Goal: Task Accomplishment & Management: Manage account settings

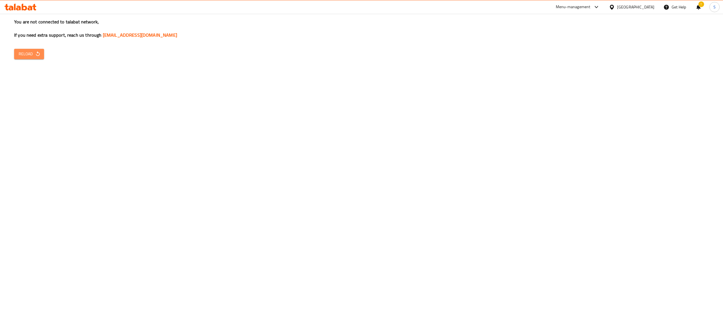
click at [32, 56] on span "Reload" at bounding box center [29, 54] width 21 height 7
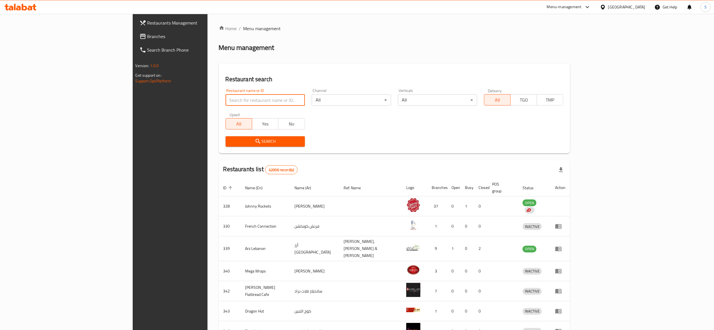
click at [242, 101] on input "search" at bounding box center [265, 100] width 79 height 11
paste input "676432"
type input "676432"
click button "Search" at bounding box center [265, 141] width 79 height 10
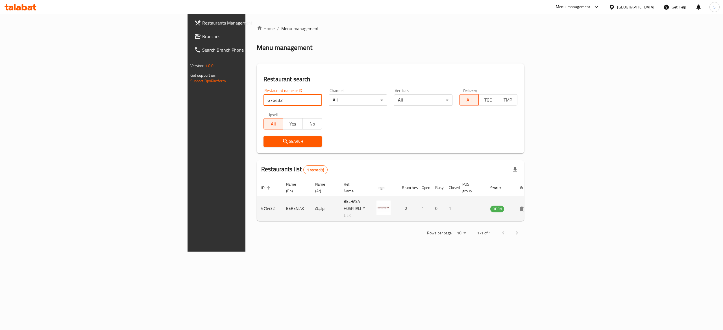
click at [526, 207] on icon "enhanced table" at bounding box center [523, 209] width 6 height 5
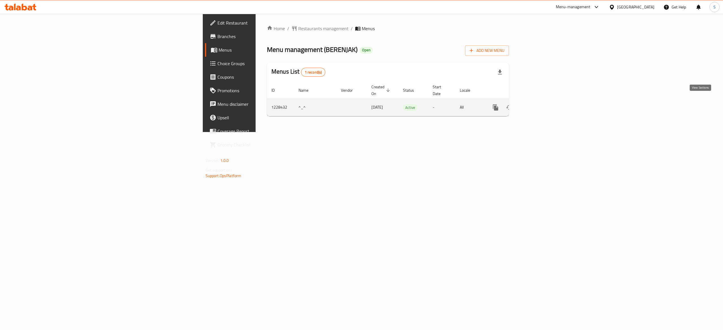
click at [543, 108] on link "enhanced table" at bounding box center [536, 108] width 14 height 14
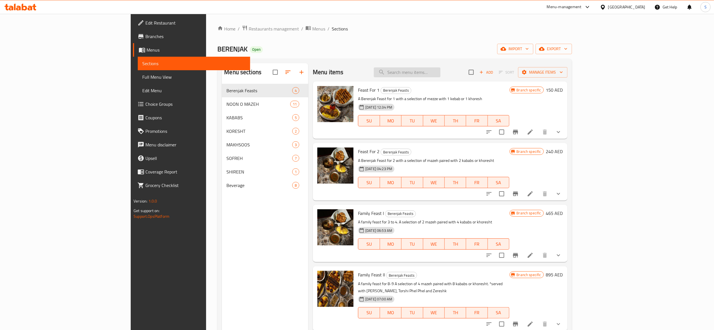
click at [440, 76] on input "search" at bounding box center [407, 72] width 67 height 10
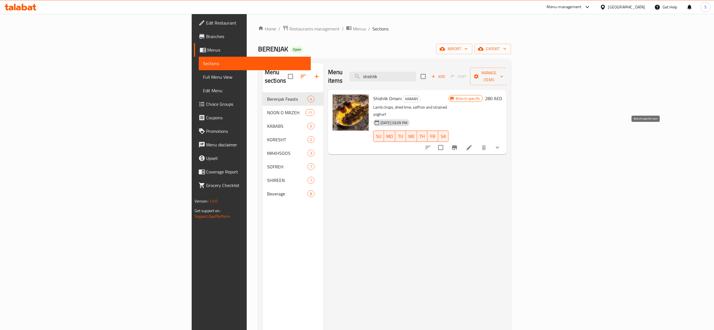
type input "shishlik"
click at [457, 145] on icon "Branch-specific-item" at bounding box center [454, 147] width 5 height 5
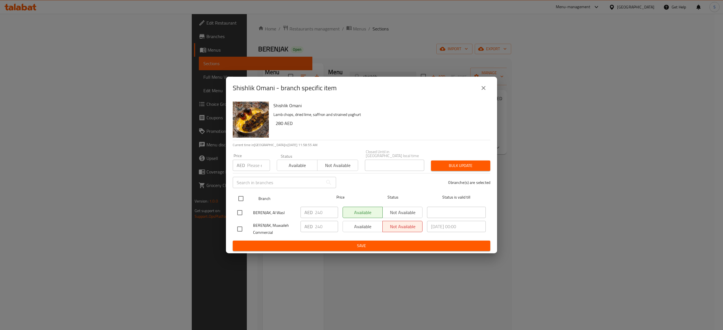
click at [240, 196] on input "checkbox" at bounding box center [241, 199] width 12 height 12
checkbox input "true"
drag, startPoint x: 323, startPoint y: 212, endPoint x: 299, endPoint y: 207, distance: 24.5
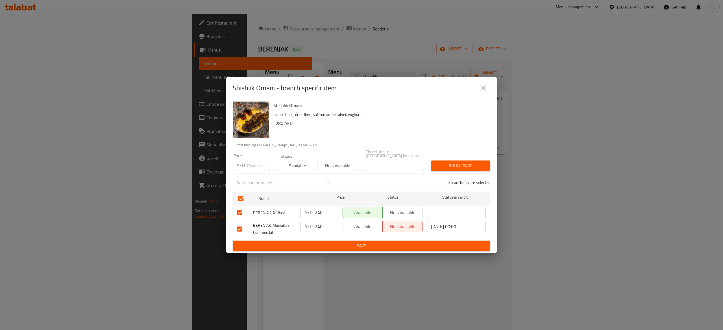
click at [299, 207] on div "AED 240 ​" at bounding box center [319, 213] width 42 height 16
type input "260"
click at [328, 227] on input "240" at bounding box center [326, 226] width 23 height 11
type input "260"
click at [256, 169] on input "number" at bounding box center [258, 165] width 23 height 11
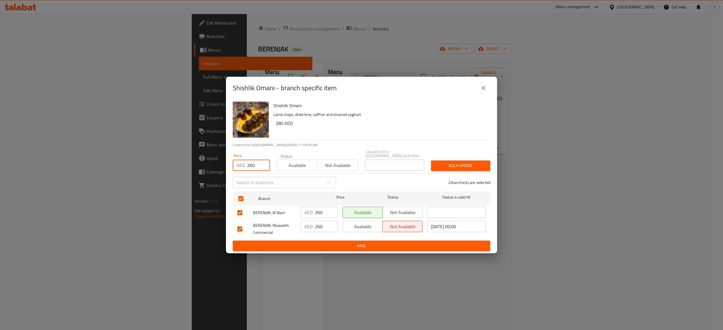
type input "260"
click at [299, 168] on span "Available" at bounding box center [297, 165] width 36 height 8
type button "0"
click at [415, 242] on span "Save" at bounding box center [361, 245] width 248 height 7
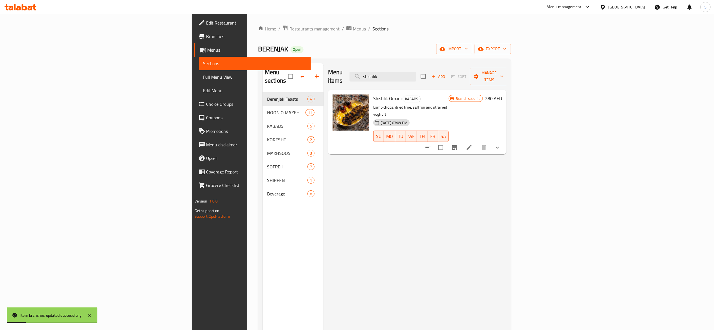
click at [462, 232] on div "Menu items shishlik Add Sort Manage items Shishlik Omani KABABS Lamb chops, dri…" at bounding box center [414, 228] width 183 height 330
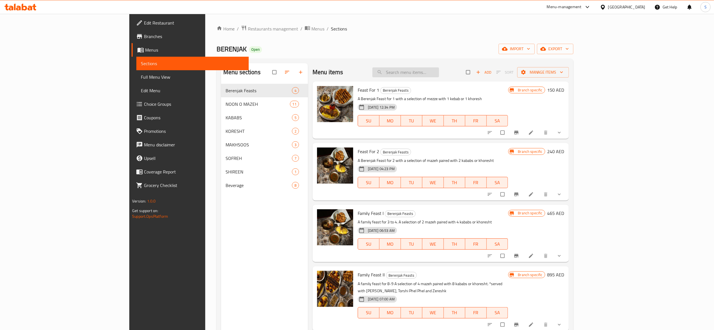
click at [439, 68] on input "search" at bounding box center [405, 72] width 67 height 10
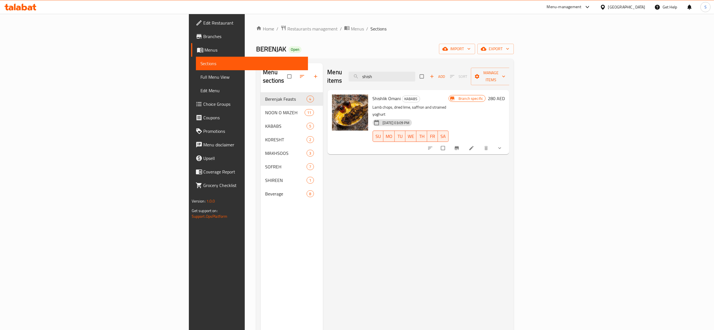
type input "shish"
drag, startPoint x: 373, startPoint y: 170, endPoint x: 372, endPoint y: 166, distance: 4.1
click at [373, 170] on div "Menu items shish Add Sort Manage items Shishlik Omani KABABS Lamb chops, dried …" at bounding box center [416, 228] width 187 height 330
click at [474, 145] on icon at bounding box center [472, 148] width 6 height 6
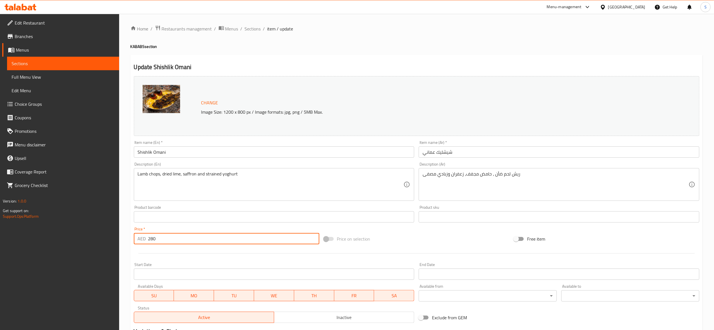
drag, startPoint x: 174, startPoint y: 242, endPoint x: 163, endPoint y: 243, distance: 10.8
click at [163, 243] on input "280" at bounding box center [233, 238] width 171 height 11
type input "260"
click at [340, 45] on h4 "KABABS section" at bounding box center [416, 47] width 572 height 6
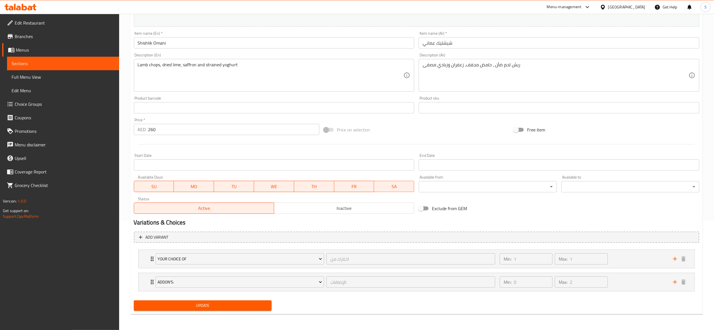
click at [237, 310] on button "Update" at bounding box center [203, 306] width 138 height 10
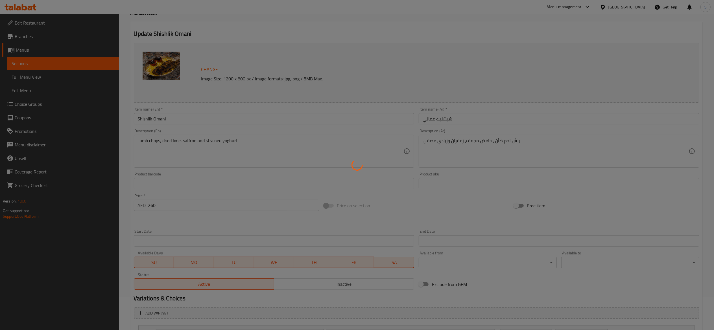
scroll to position [0, 0]
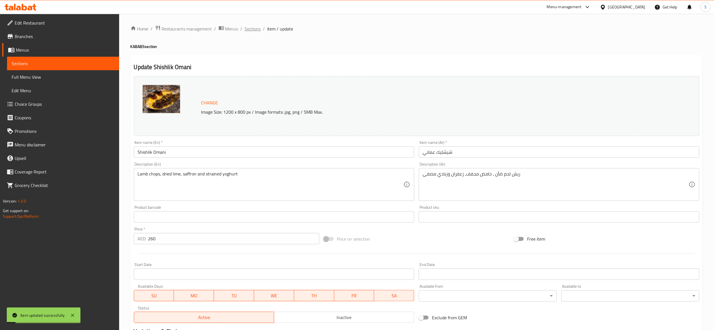
click at [249, 30] on span "Sections" at bounding box center [253, 28] width 16 height 7
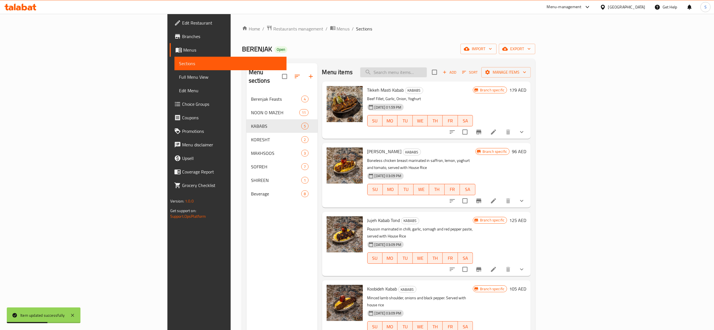
click at [427, 69] on input "search" at bounding box center [393, 72] width 67 height 10
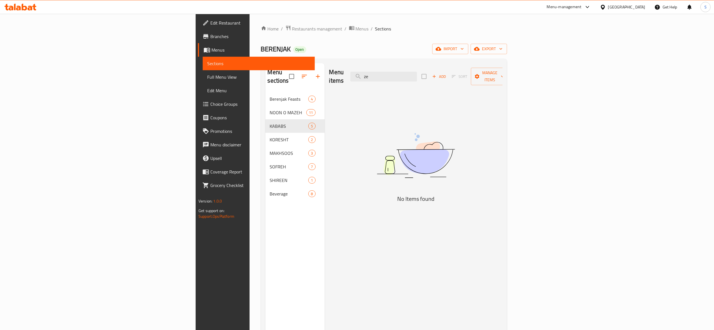
type input "z"
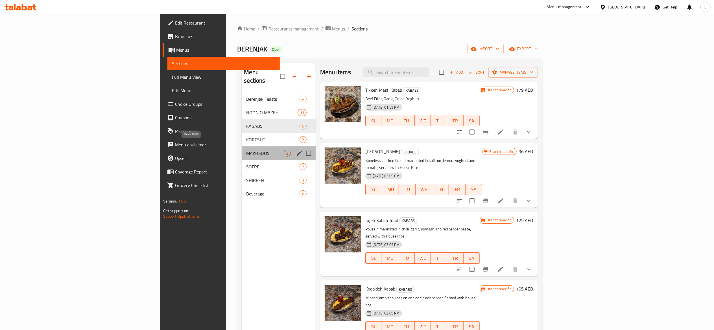
click at [246, 150] on span "MAKHSOOS" at bounding box center [265, 153] width 38 height 7
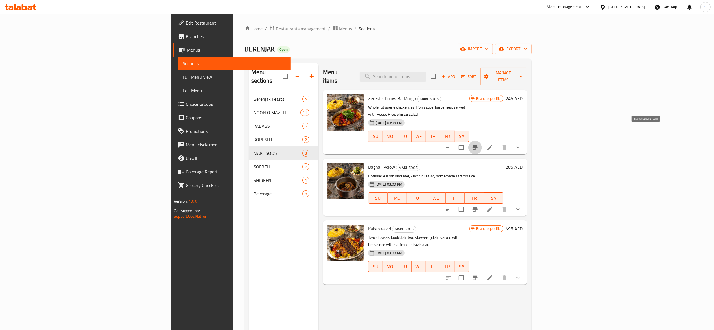
click at [482, 141] on button "Branch-specific-item" at bounding box center [475, 148] width 14 height 14
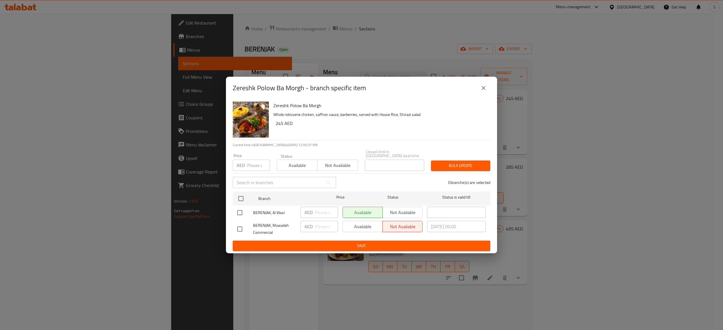
click at [258, 170] on input "number" at bounding box center [258, 165] width 23 height 11
type input "265"
click at [242, 197] on input "checkbox" at bounding box center [241, 199] width 12 height 12
checkbox input "true"
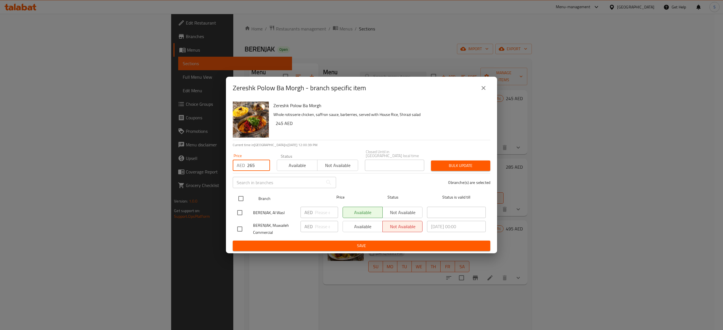
checkbox input "true"
click at [318, 212] on input "number" at bounding box center [326, 212] width 23 height 11
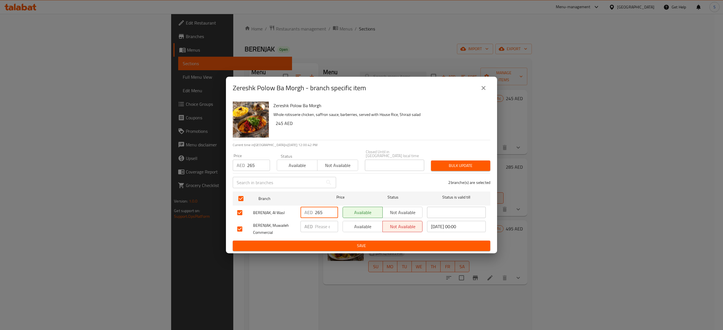
type input "265"
click at [324, 227] on input "number" at bounding box center [326, 226] width 23 height 11
type input "265"
click at [300, 172] on div "Status Available Not available" at bounding box center [317, 163] width 88 height 24
click at [347, 248] on span "Save" at bounding box center [361, 245] width 248 height 7
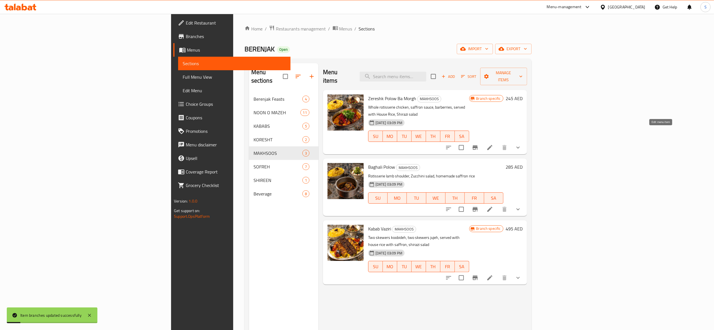
click at [492, 145] on icon at bounding box center [489, 147] width 5 height 5
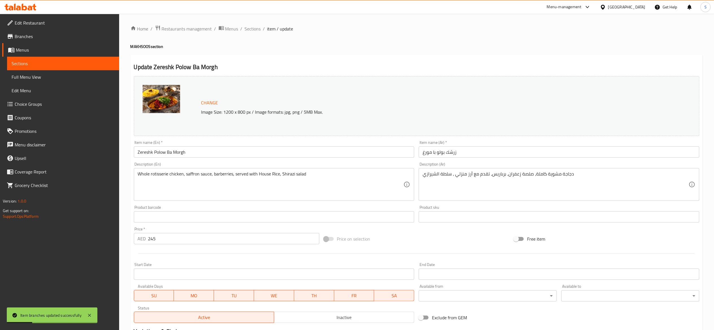
click at [216, 244] on input "245" at bounding box center [233, 238] width 171 height 11
type input "265"
click at [347, 57] on div "Update Zereshk Polow Ba Morgh Change Image Size: 1200 x 800 px / Image formats:…" at bounding box center [416, 228] width 572 height 346
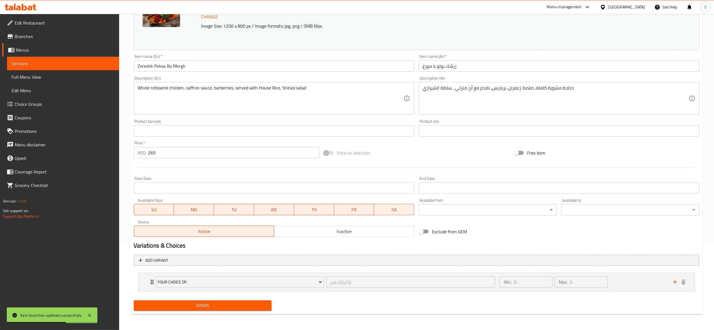
click at [259, 307] on span "Update" at bounding box center [202, 305] width 129 height 7
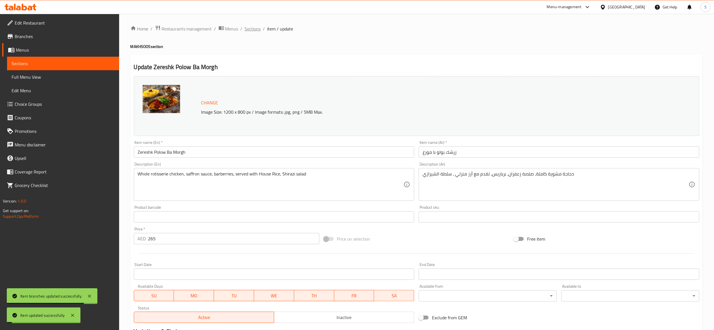
click at [259, 32] on span "Sections" at bounding box center [253, 28] width 16 height 7
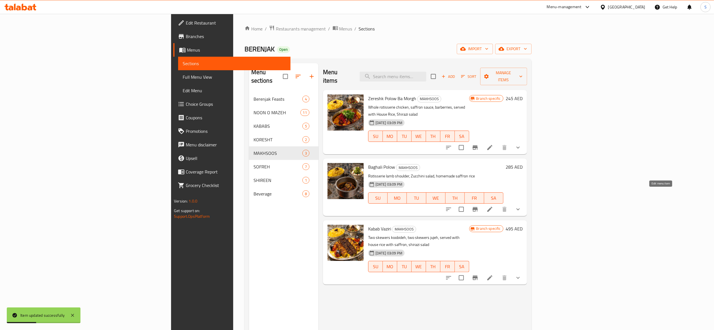
click at [493, 206] on icon at bounding box center [489, 209] width 7 height 7
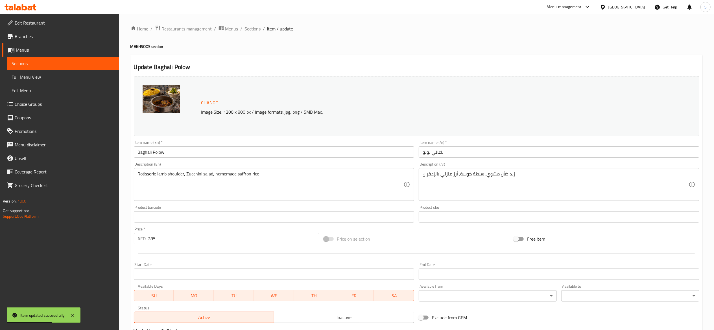
click at [169, 239] on input "285" at bounding box center [233, 238] width 171 height 11
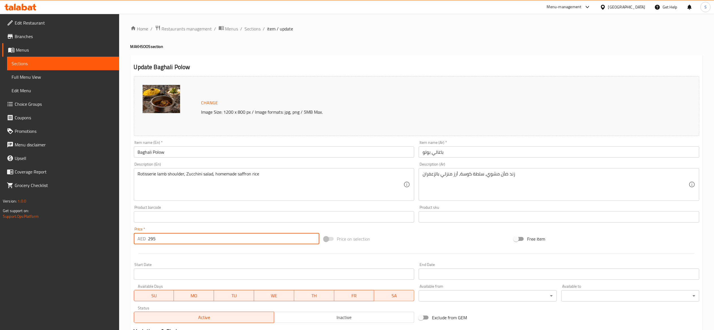
type input "295"
click at [333, 62] on div "Update Baghali Polow Change Image Size: 1200 x 800 px / Image formats: jpg, png…" at bounding box center [416, 239] width 572 height 369
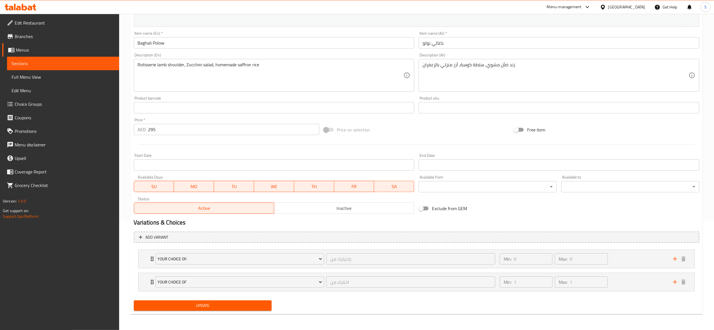
click at [259, 302] on button "Update" at bounding box center [203, 306] width 138 height 10
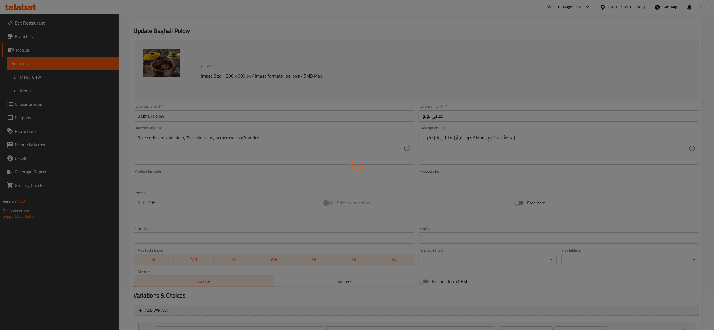
scroll to position [0, 0]
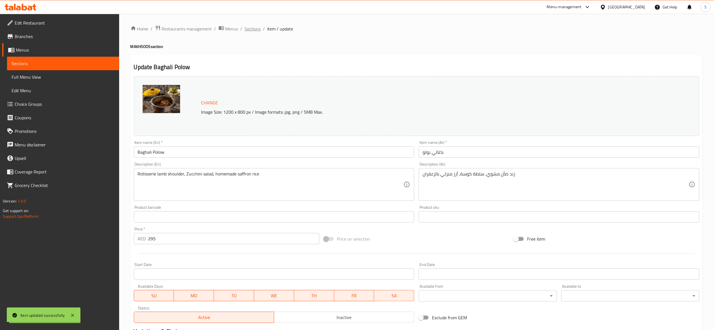
click at [254, 27] on span "Sections" at bounding box center [253, 28] width 16 height 7
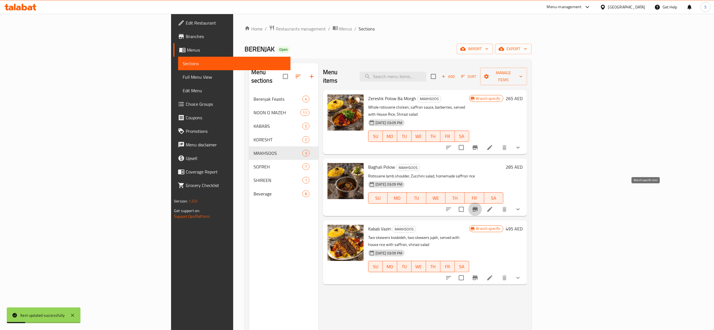
click at [478, 206] on icon "Branch-specific-item" at bounding box center [475, 209] width 7 height 7
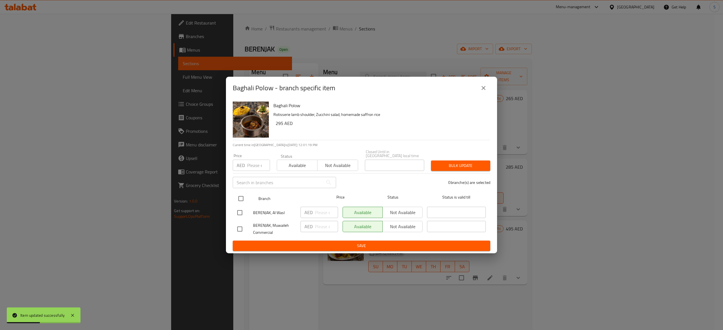
click at [244, 197] on input "checkbox" at bounding box center [241, 199] width 12 height 12
checkbox input "true"
click at [324, 215] on input "number" at bounding box center [326, 212] width 23 height 11
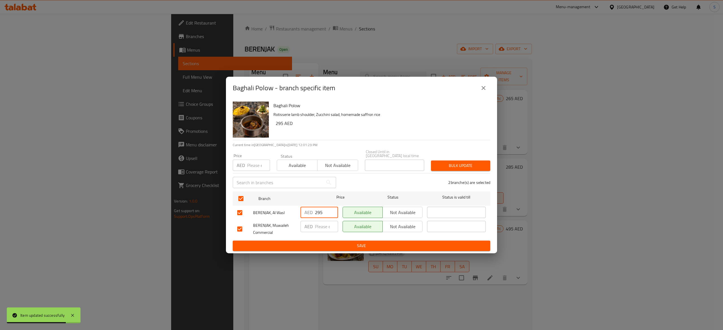
type input "295"
click at [323, 230] on input "number" at bounding box center [326, 226] width 23 height 11
type input "295"
drag, startPoint x: 360, startPoint y: 251, endPoint x: 360, endPoint y: 248, distance: 3.4
click at [360, 252] on div "Baghali Polow Rotisserie lamb shoulder, Zucchini salad, homemade saffron rice 2…" at bounding box center [361, 176] width 271 height 154
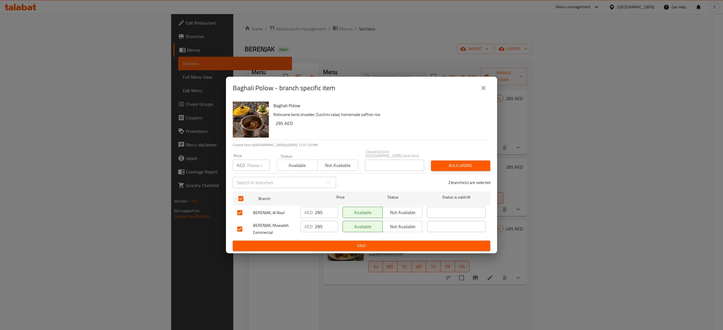
click at [360, 248] on span "Save" at bounding box center [361, 245] width 248 height 7
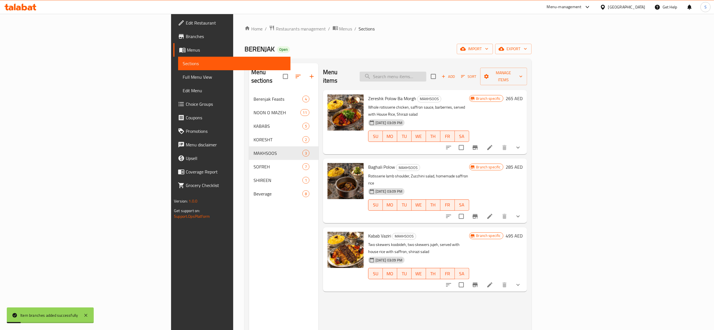
click at [426, 74] on input "search" at bounding box center [393, 77] width 67 height 10
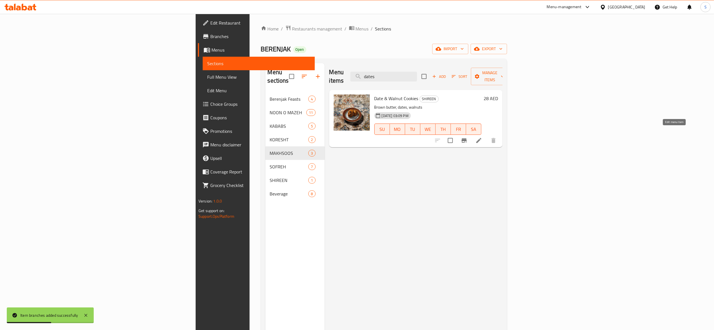
type input "dates"
click at [482, 137] on icon at bounding box center [478, 140] width 7 height 7
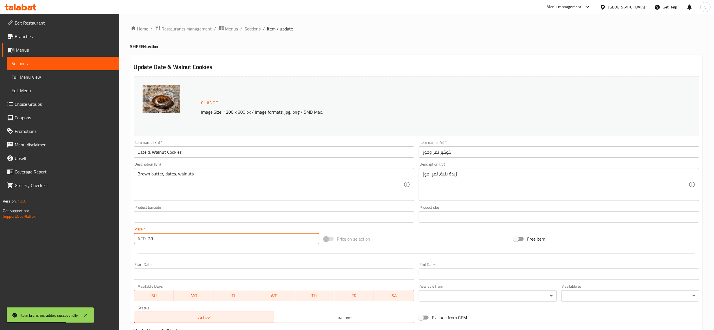
drag, startPoint x: 173, startPoint y: 239, endPoint x: 73, endPoint y: 229, distance: 101.0
click at [74, 230] on div "Edit Restaurant Branches Menus Sections Full Menu View Edit Menu Choice Groups …" at bounding box center [357, 210] width 714 height 393
type input "30"
click at [318, 58] on div "Update Date & Walnut Cookies Change Image Size: 1200 x 800 px / Image formats: …" at bounding box center [416, 223] width 572 height 337
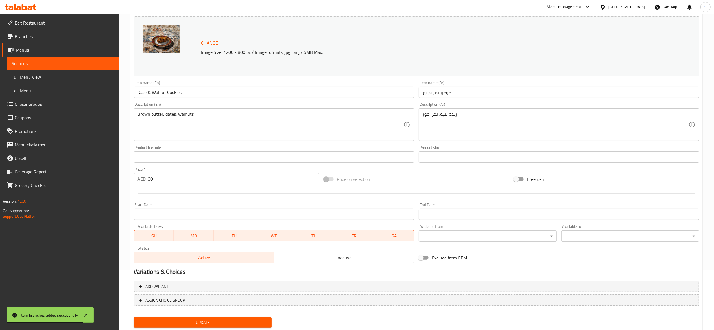
scroll to position [76, 0]
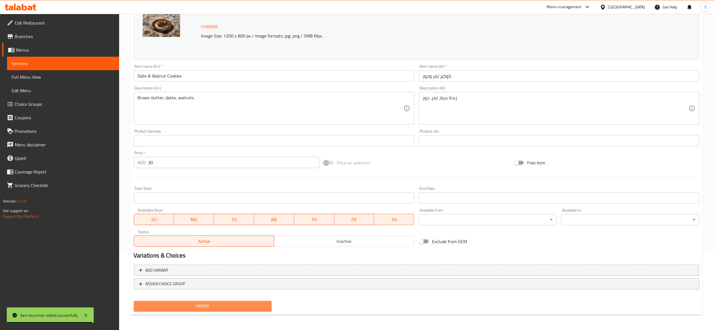
click at [227, 309] on button "Update" at bounding box center [203, 306] width 138 height 10
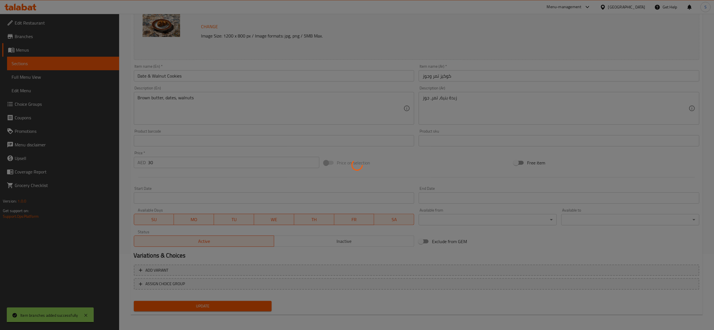
scroll to position [0, 0]
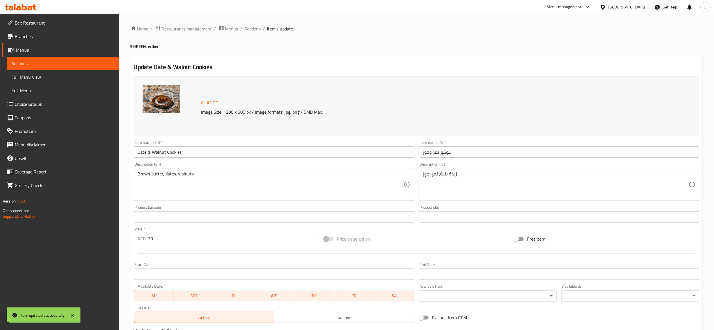
click at [251, 29] on span "Sections" at bounding box center [253, 28] width 16 height 7
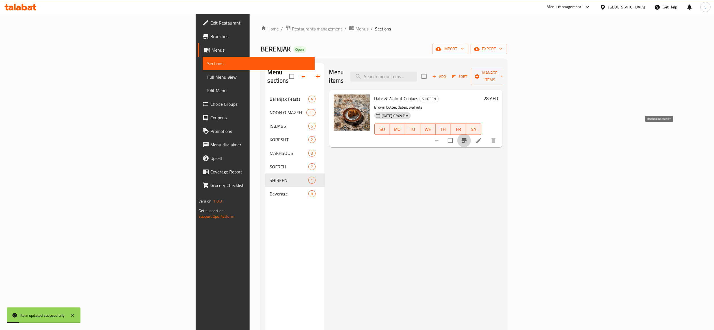
click at [471, 138] on button "Branch-specific-item" at bounding box center [464, 141] width 14 height 14
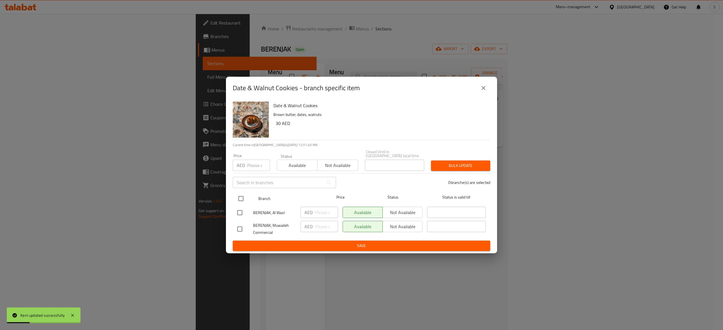
click at [246, 197] on input "checkbox" at bounding box center [241, 199] width 12 height 12
checkbox input "true"
click at [323, 214] on input "number" at bounding box center [326, 212] width 23 height 11
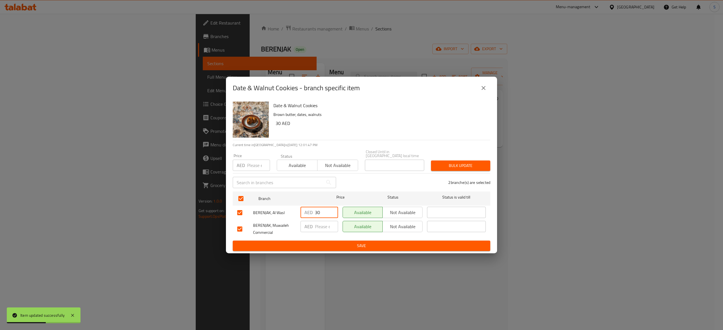
type input "30"
click at [325, 228] on input "number" at bounding box center [326, 226] width 23 height 11
type input "30"
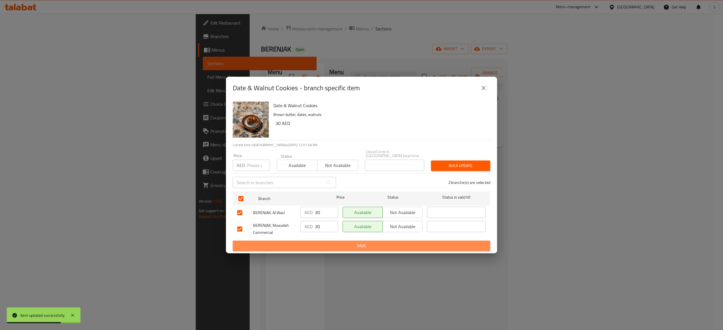
click at [328, 243] on span "Save" at bounding box center [361, 245] width 248 height 7
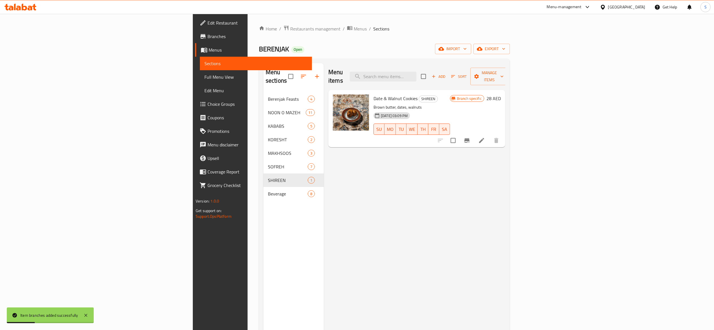
click at [463, 66] on div "Menu items Add Sort Manage items" at bounding box center [416, 76] width 177 height 27
click at [416, 72] on input "search" at bounding box center [383, 77] width 67 height 10
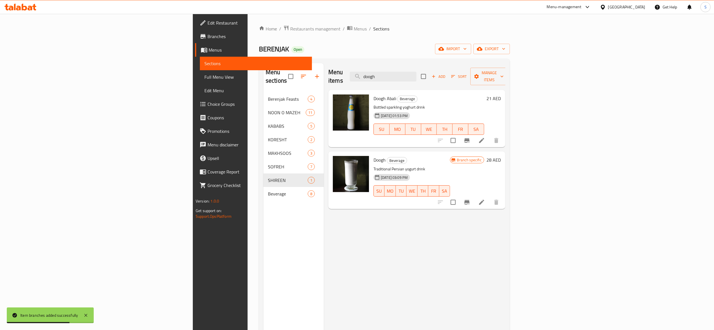
type input "doogh"
click at [485, 137] on icon at bounding box center [481, 140] width 7 height 7
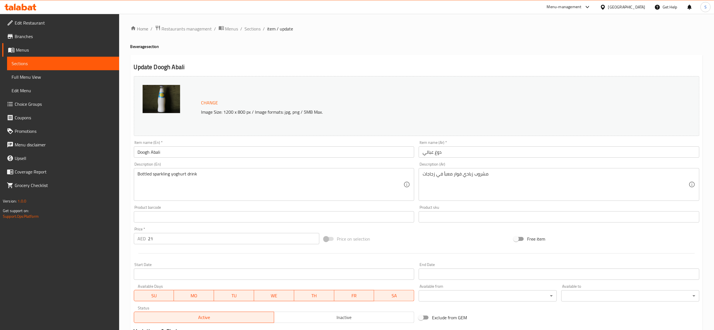
click at [194, 248] on div at bounding box center [417, 254] width 570 height 14
click at [199, 235] on input "21" at bounding box center [233, 238] width 171 height 11
type input "23"
click at [445, 62] on div "Update Doogh Abali Change Image Size: 1200 x 800 px / Image formats: jpg, png /…" at bounding box center [416, 223] width 572 height 337
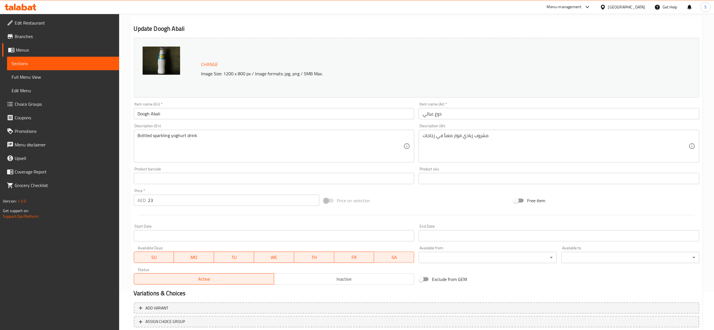
scroll to position [76, 0]
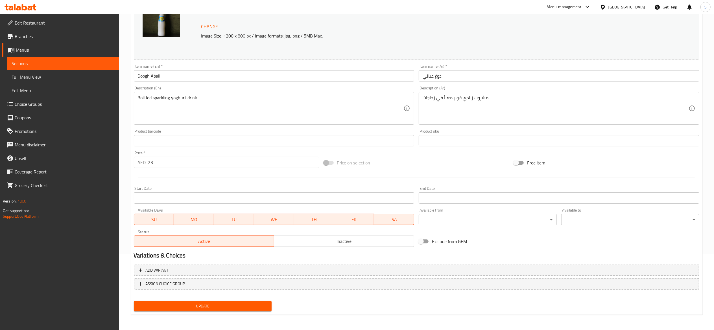
click at [235, 306] on span "Update" at bounding box center [202, 306] width 129 height 7
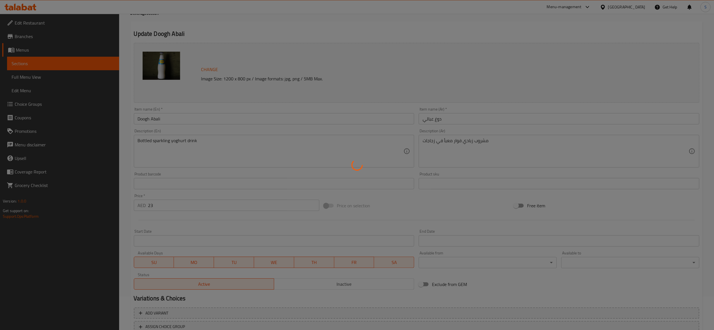
scroll to position [0, 0]
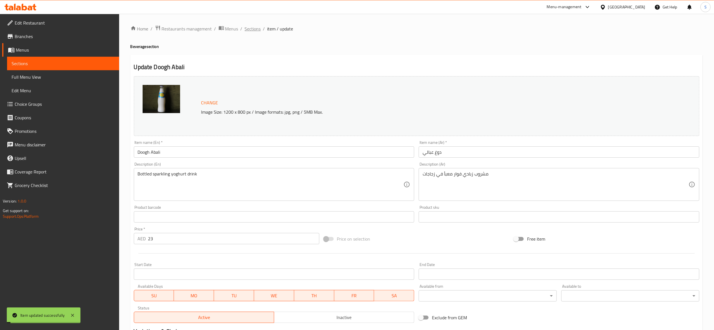
click at [255, 27] on span "Sections" at bounding box center [253, 28] width 16 height 7
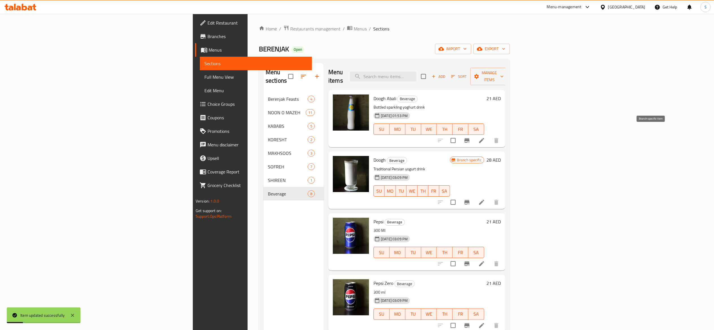
click at [470, 137] on icon "Branch-specific-item" at bounding box center [466, 140] width 7 height 7
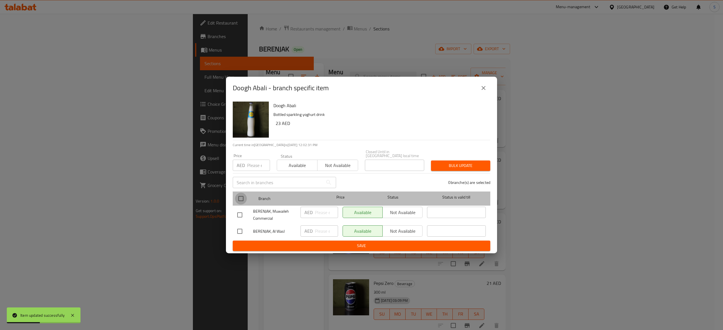
click at [238, 197] on input "checkbox" at bounding box center [241, 199] width 12 height 12
checkbox input "true"
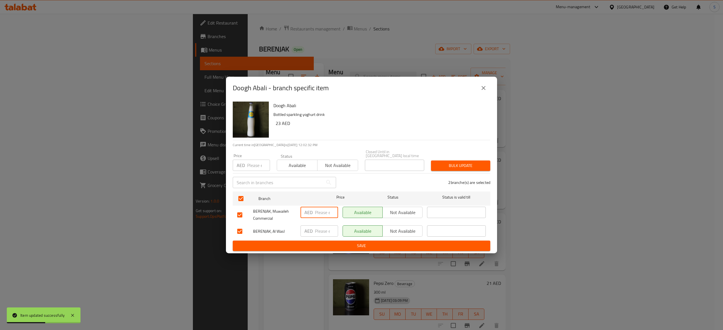
click at [322, 216] on input "number" at bounding box center [326, 212] width 23 height 11
type input "23"
click at [324, 232] on input "number" at bounding box center [326, 231] width 23 height 11
type input "23"
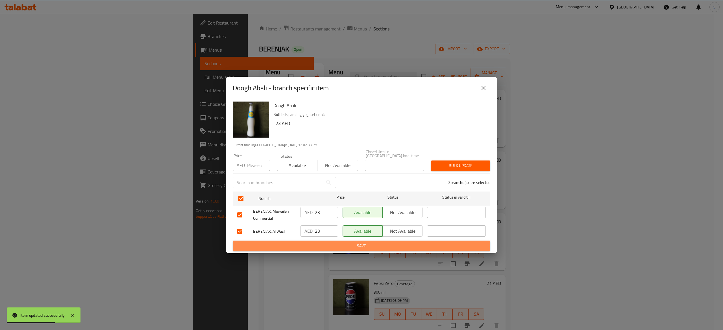
click at [334, 246] on span "Save" at bounding box center [361, 245] width 248 height 7
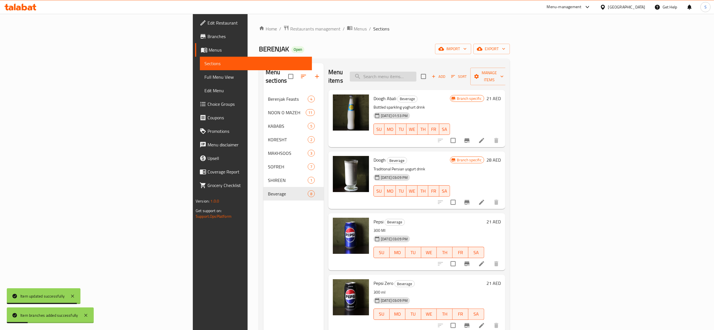
click at [416, 74] on input "search" at bounding box center [383, 77] width 67 height 10
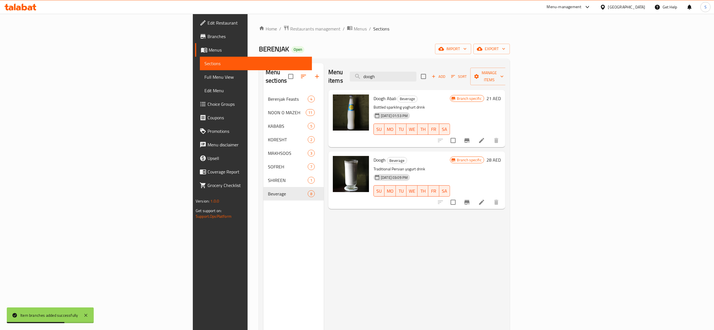
type input "doogh"
click at [397, 296] on div "Menu items doogh Add Sort Manage items Doogh Abali Beverage Bottled sparkling y…" at bounding box center [414, 228] width 181 height 330
drag, startPoint x: 452, startPoint y: 72, endPoint x: 402, endPoint y: 65, distance: 50.5
click at [402, 65] on div "Menu items doogh Add Sort Manage items" at bounding box center [416, 76] width 177 height 27
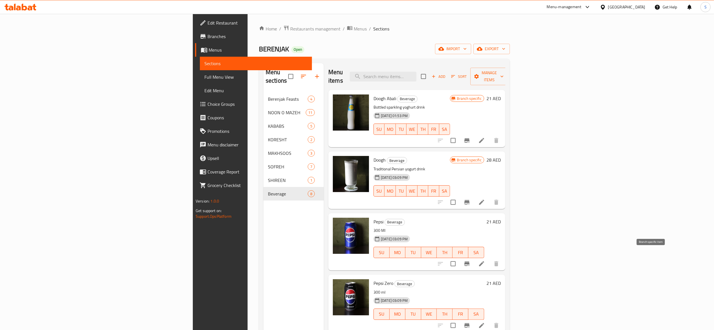
click at [474, 257] on button "Branch-specific-item" at bounding box center [467, 264] width 14 height 14
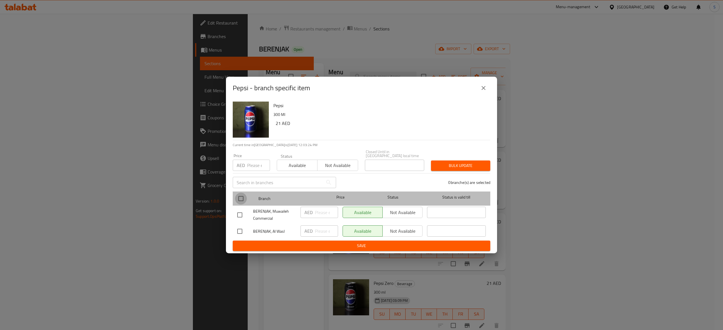
click at [242, 197] on input "checkbox" at bounding box center [241, 199] width 12 height 12
checkbox input "true"
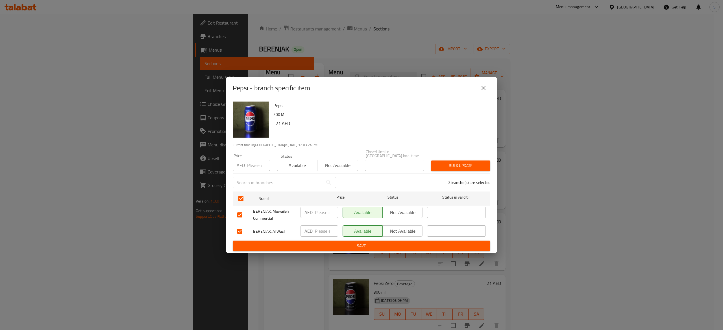
click at [314, 213] on div "AED ​" at bounding box center [319, 212] width 38 height 11
type input "23"
drag, startPoint x: 321, startPoint y: 228, endPoint x: 337, endPoint y: 238, distance: 18.8
click at [322, 228] on input "number" at bounding box center [326, 231] width 23 height 11
type input "23"
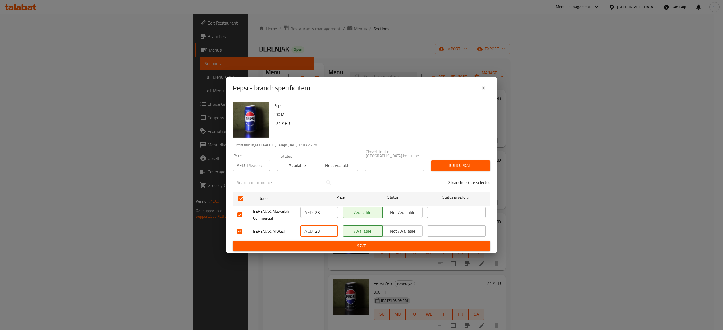
click at [339, 245] on span "Save" at bounding box center [361, 245] width 248 height 7
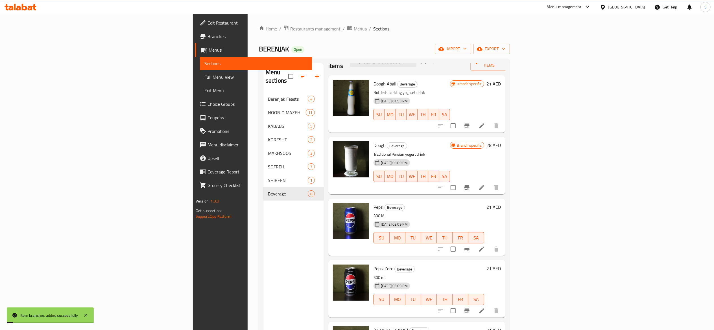
scroll to position [56, 0]
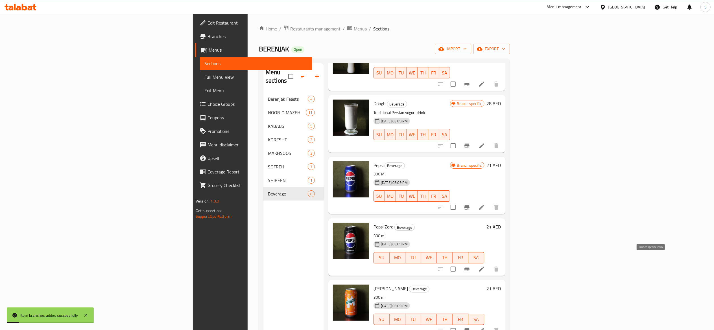
click at [470, 266] on icon "Branch-specific-item" at bounding box center [466, 269] width 7 height 7
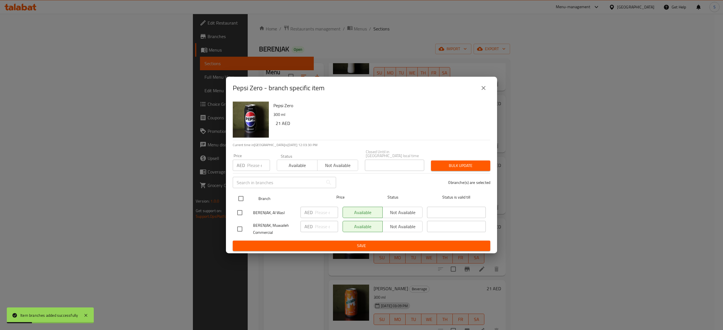
click at [240, 199] on input "checkbox" at bounding box center [241, 199] width 12 height 12
checkbox input "true"
click at [322, 213] on input "number" at bounding box center [326, 212] width 23 height 11
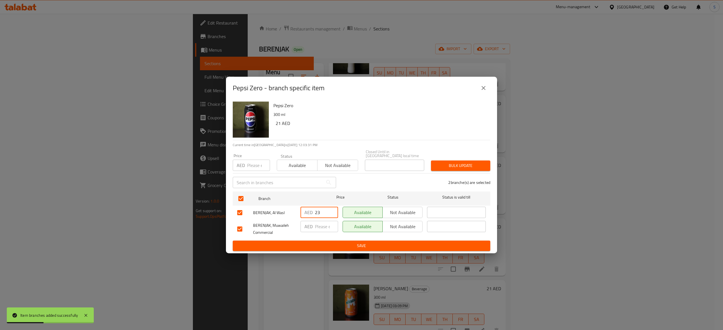
type input "23"
click at [322, 227] on input "number" at bounding box center [326, 226] width 23 height 11
type input "23"
drag, startPoint x: 249, startPoint y: 162, endPoint x: 257, endPoint y: 162, distance: 8.5
click at [249, 163] on input "number" at bounding box center [258, 165] width 23 height 11
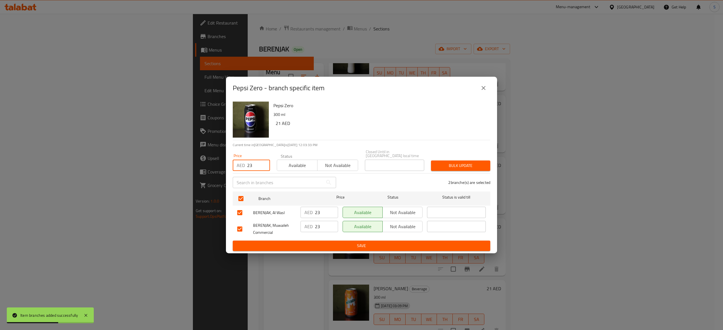
type input "23"
click at [303, 167] on span "Available" at bounding box center [297, 165] width 36 height 8
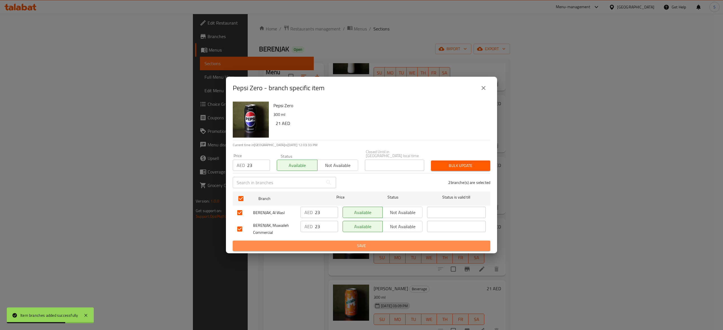
click at [338, 248] on span "Save" at bounding box center [361, 245] width 248 height 7
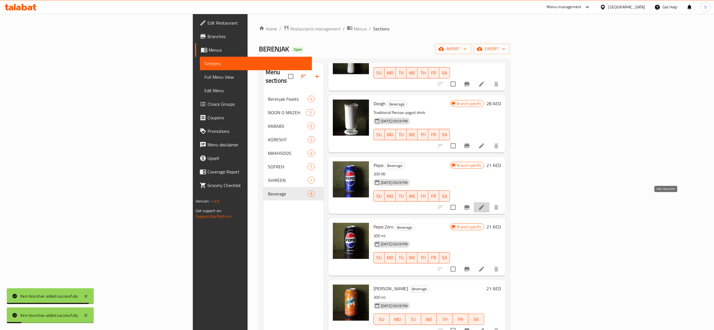
click at [484, 205] on icon at bounding box center [481, 207] width 5 height 5
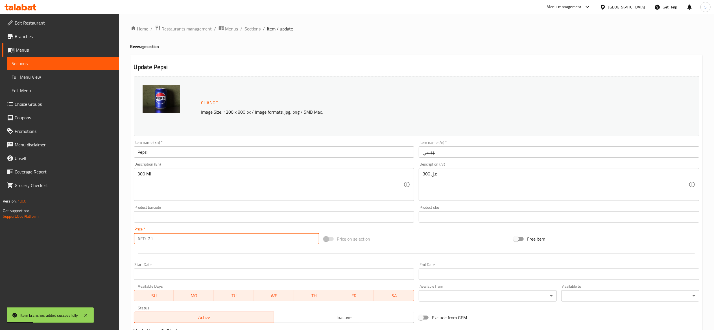
click at [181, 239] on input "21" at bounding box center [233, 238] width 171 height 11
type input "23"
drag, startPoint x: 339, startPoint y: 42, endPoint x: 339, endPoint y: 52, distance: 9.3
click at [339, 42] on div "Home / Restaurants management / Menus / Sections / item / update Beverage secti…" at bounding box center [416, 210] width 572 height 371
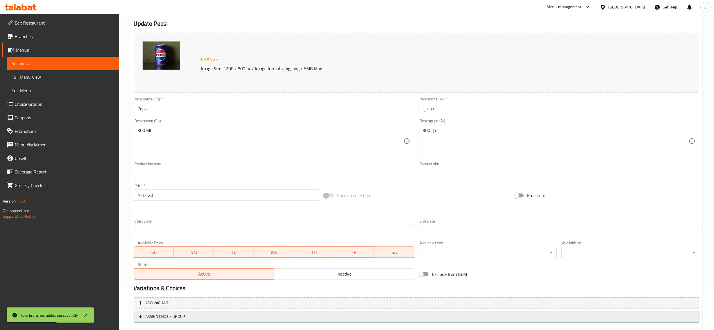
scroll to position [76, 0]
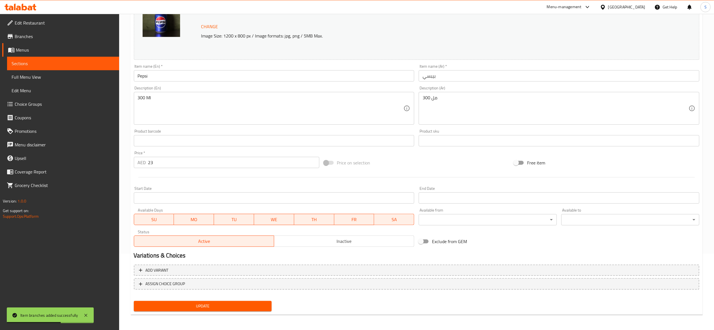
click at [218, 307] on span "Update" at bounding box center [202, 306] width 129 height 7
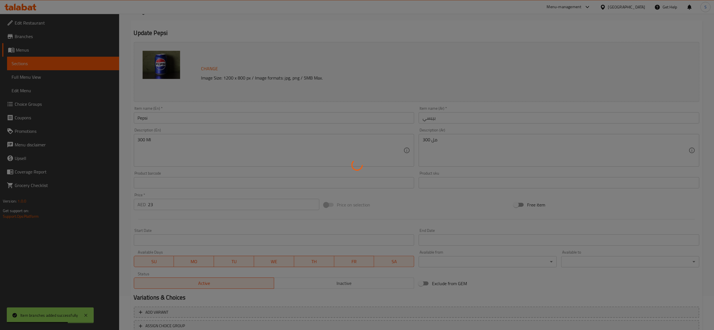
scroll to position [0, 0]
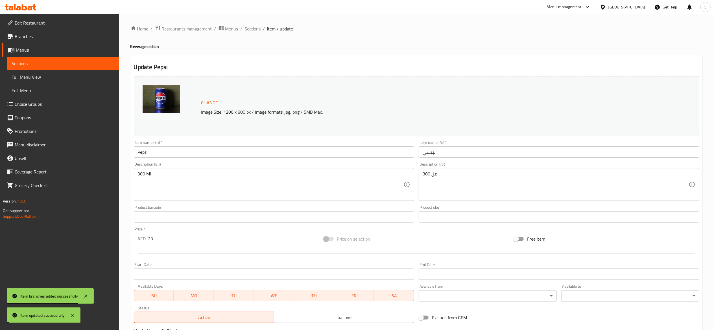
click at [254, 27] on span "Sections" at bounding box center [253, 28] width 16 height 7
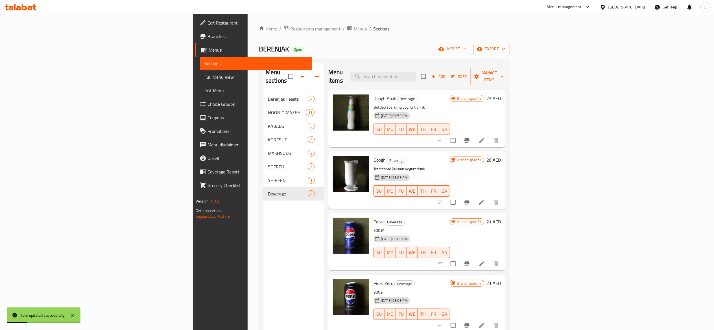
scroll to position [56, 0]
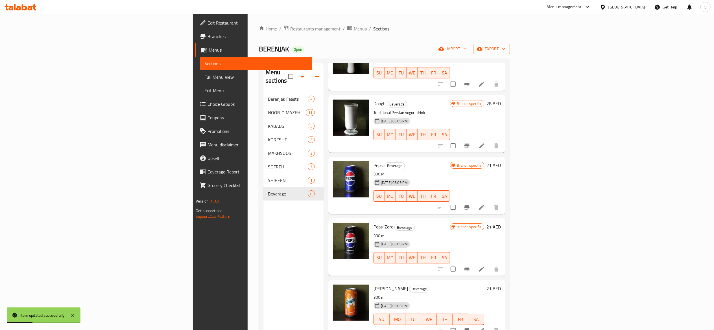
click at [484, 267] on icon at bounding box center [481, 269] width 5 height 5
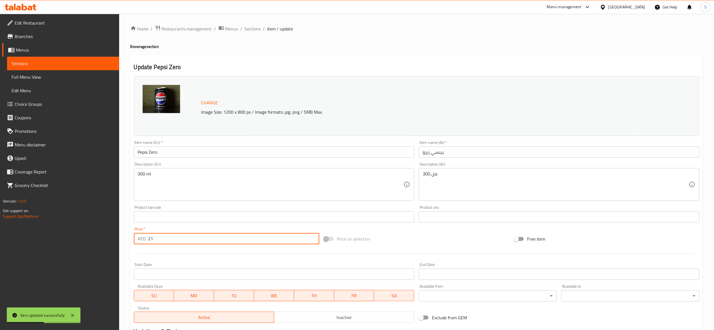
click at [214, 244] on input "21" at bounding box center [233, 238] width 171 height 11
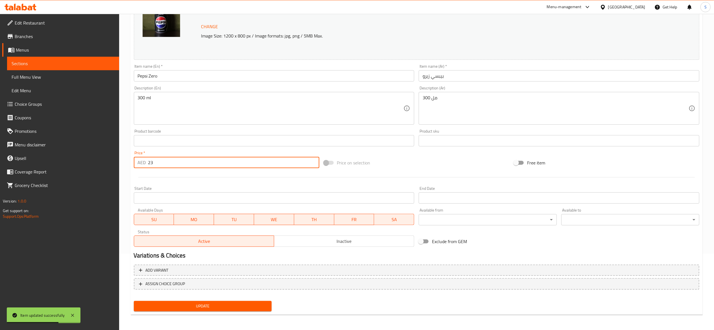
type input "23"
click at [245, 302] on button "Update" at bounding box center [203, 306] width 138 height 10
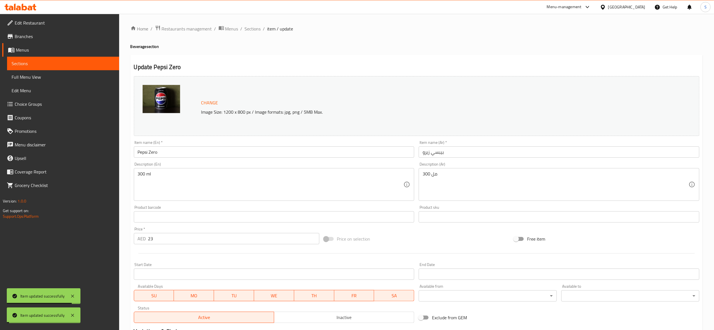
click at [249, 31] on span "Sections" at bounding box center [253, 28] width 16 height 7
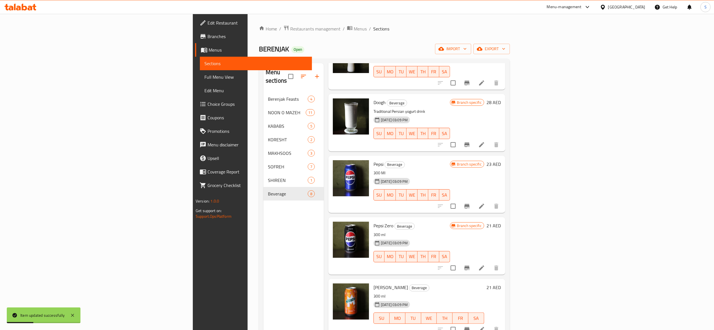
scroll to position [169, 0]
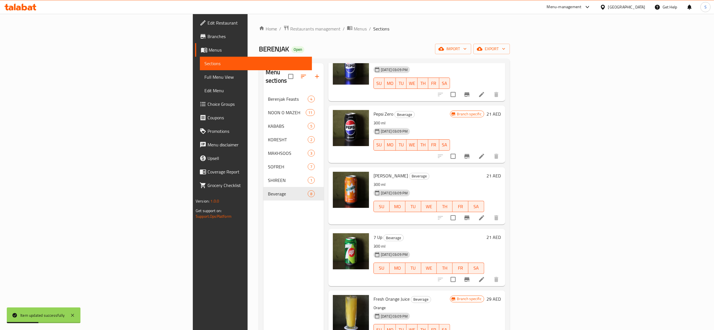
click at [489, 214] on li at bounding box center [482, 218] width 16 height 10
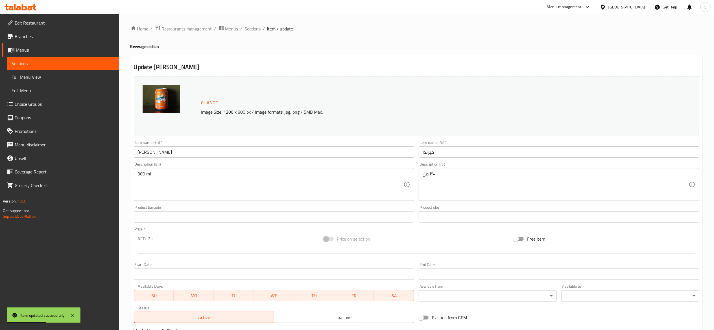
click at [197, 242] on input "21" at bounding box center [233, 238] width 171 height 11
type input "23"
click at [318, 61] on div "Update Mirinda Change Image Size: 1200 x 800 px / Image formats: jpg, png / 5MB…" at bounding box center [416, 223] width 572 height 337
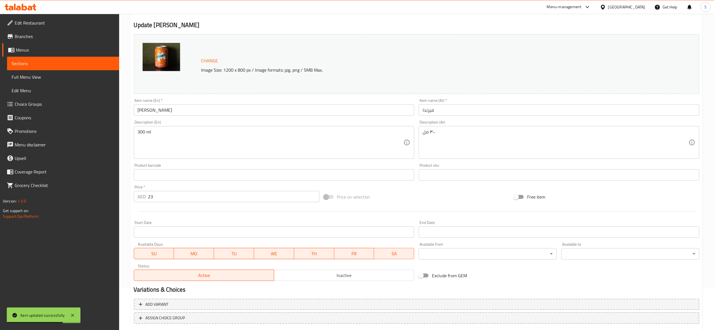
scroll to position [76, 0]
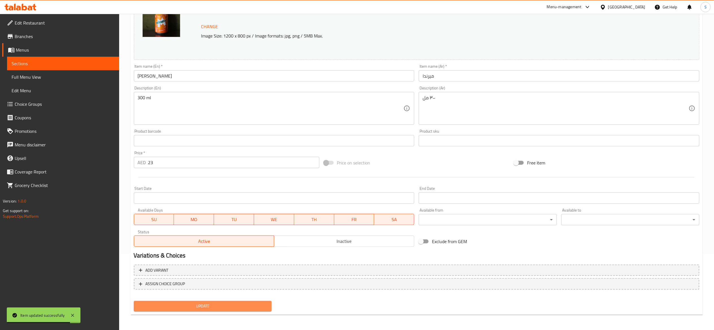
click at [238, 303] on span "Update" at bounding box center [202, 306] width 129 height 7
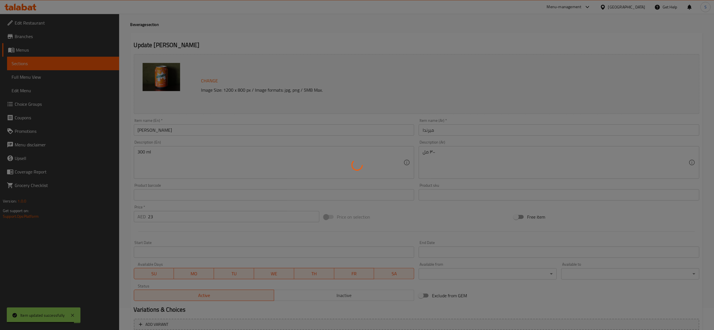
scroll to position [0, 0]
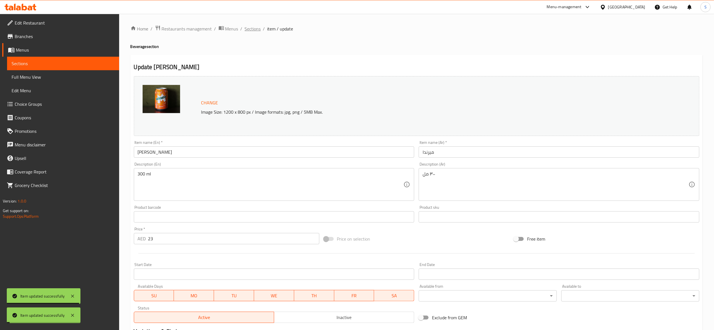
click at [258, 30] on span "Sections" at bounding box center [253, 28] width 16 height 7
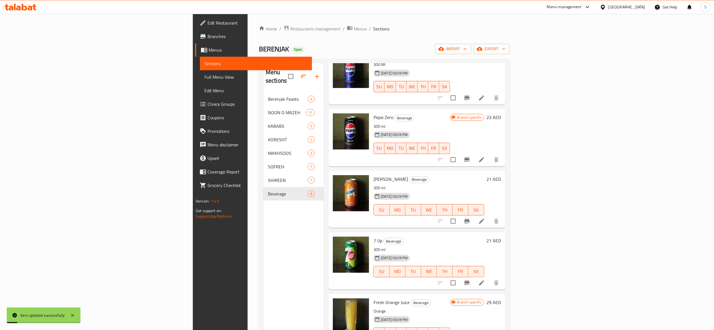
scroll to position [177, 0]
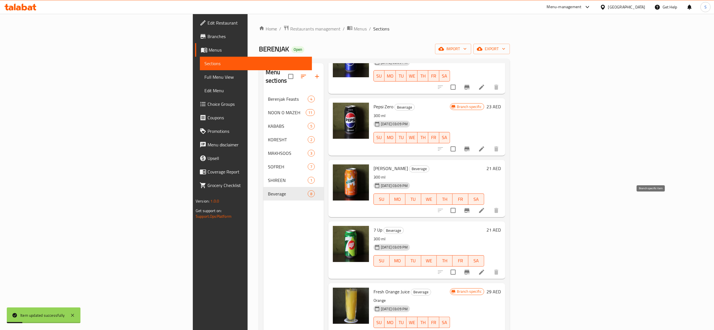
click at [470, 207] on icon "Branch-specific-item" at bounding box center [466, 210] width 7 height 7
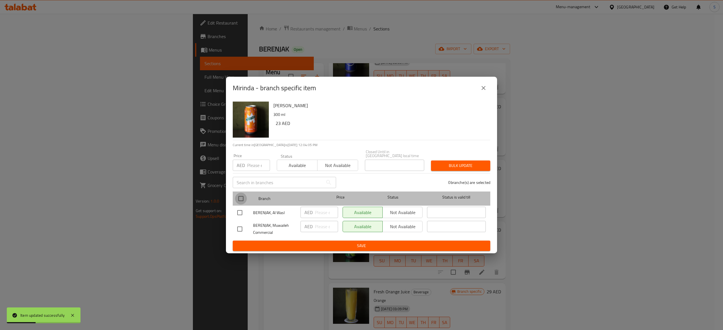
drag, startPoint x: 238, startPoint y: 197, endPoint x: 260, endPoint y: 197, distance: 21.4
click at [242, 196] on input "checkbox" at bounding box center [241, 199] width 12 height 12
checkbox input "true"
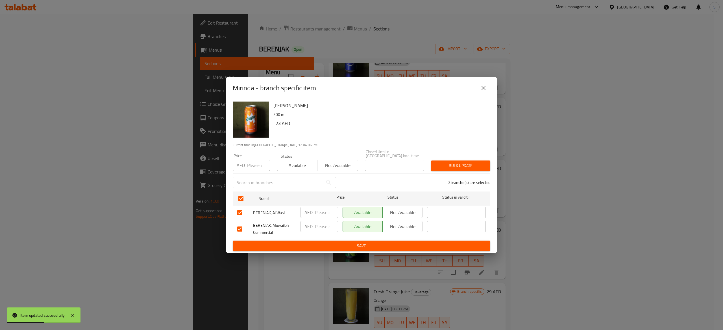
click at [314, 212] on div "AED ​" at bounding box center [319, 212] width 38 height 11
type input "23"
drag, startPoint x: 321, startPoint y: 230, endPoint x: 324, endPoint y: 237, distance: 7.5
click at [321, 230] on input "number" at bounding box center [326, 226] width 23 height 11
type input "23"
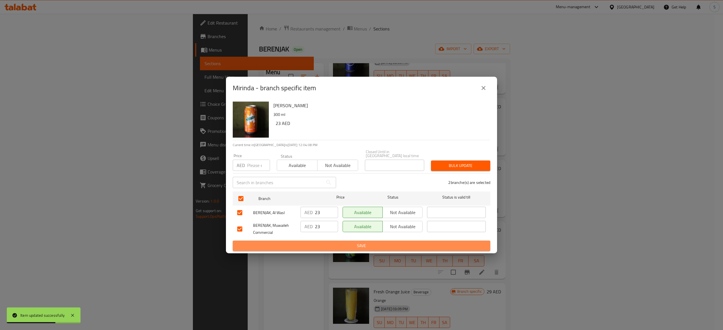
click at [324, 247] on span "Save" at bounding box center [361, 245] width 248 height 7
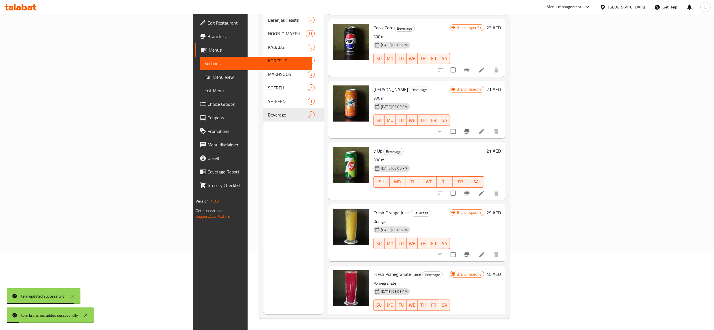
scroll to position [79, 0]
click at [485, 190] on icon at bounding box center [481, 193] width 7 height 7
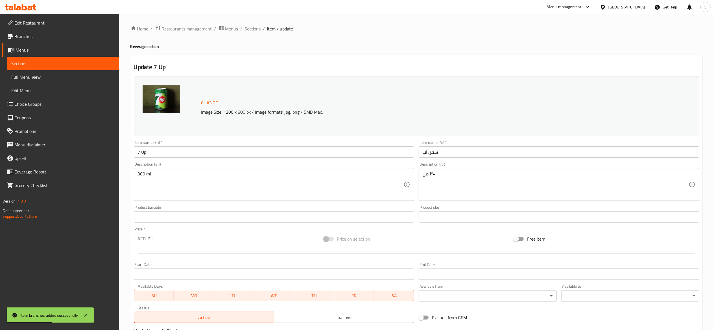
click at [203, 243] on input "21" at bounding box center [233, 238] width 171 height 11
type input "23"
click at [393, 55] on div "Update 7 Up Change Image Size: 1200 x 800 px / Image formats: jpg, png / 5MB Ma…" at bounding box center [416, 223] width 572 height 337
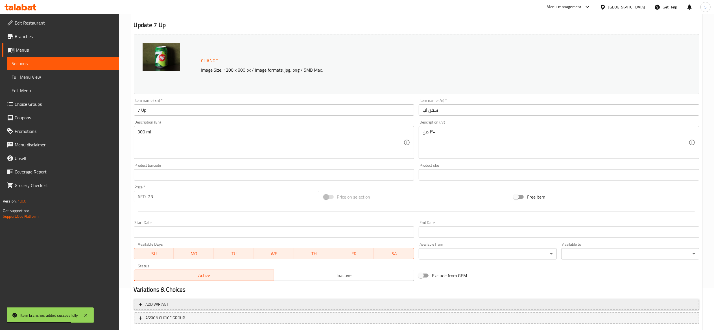
scroll to position [76, 0]
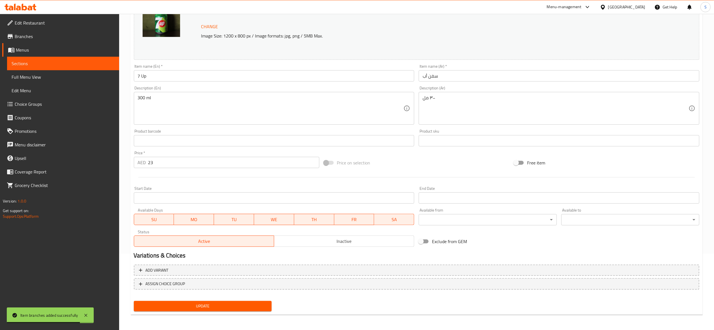
click at [246, 301] on button "Update" at bounding box center [203, 306] width 138 height 10
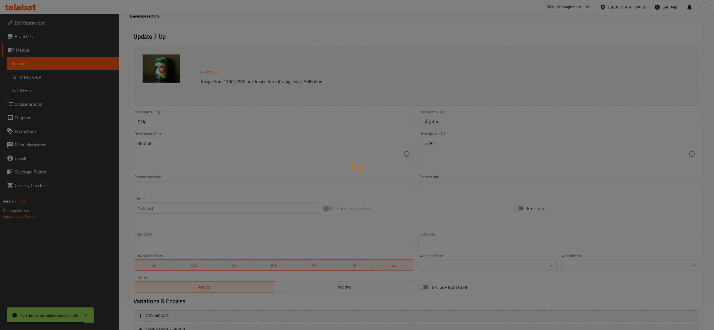
scroll to position [0, 0]
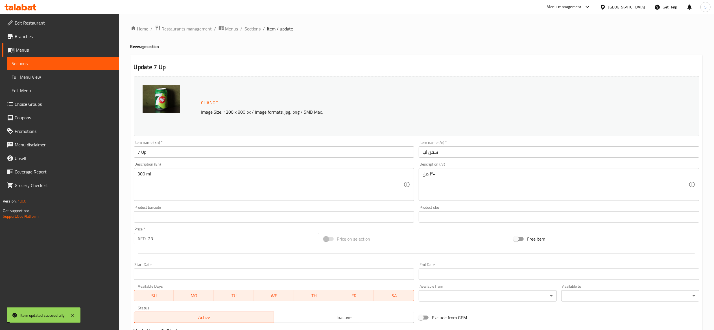
click at [259, 29] on span "Sections" at bounding box center [253, 28] width 16 height 7
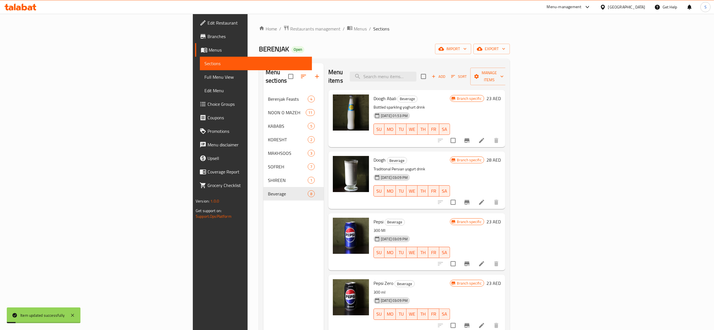
scroll to position [177, 0]
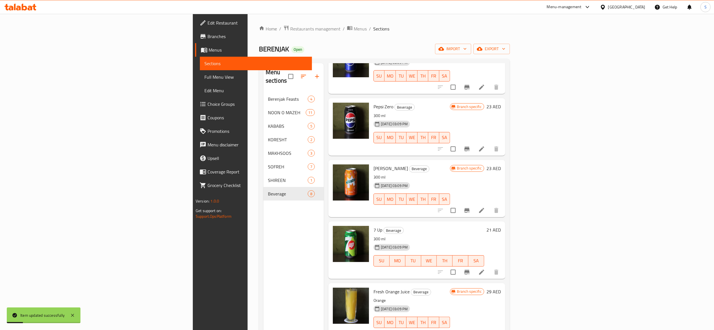
click at [503, 266] on div at bounding box center [468, 273] width 69 height 14
click at [470, 269] on icon "Branch-specific-item" at bounding box center [466, 272] width 7 height 7
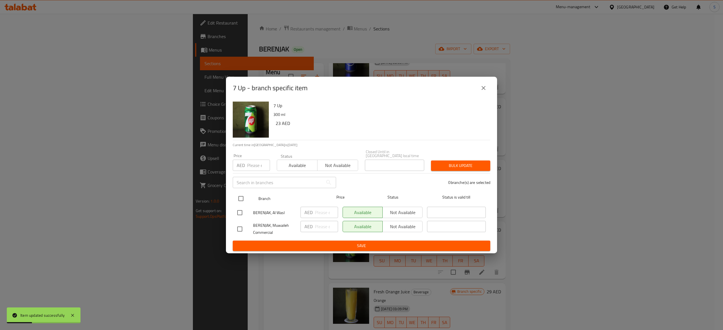
click at [244, 198] on input "checkbox" at bounding box center [241, 199] width 12 height 12
checkbox input "true"
click at [322, 215] on input "number" at bounding box center [326, 212] width 23 height 11
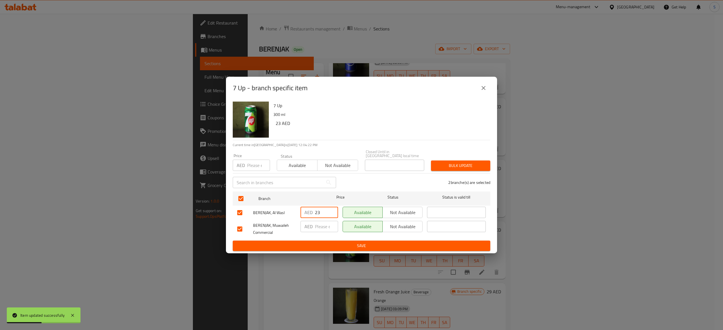
type input "23"
click at [325, 227] on input "number" at bounding box center [326, 226] width 23 height 11
type input "23"
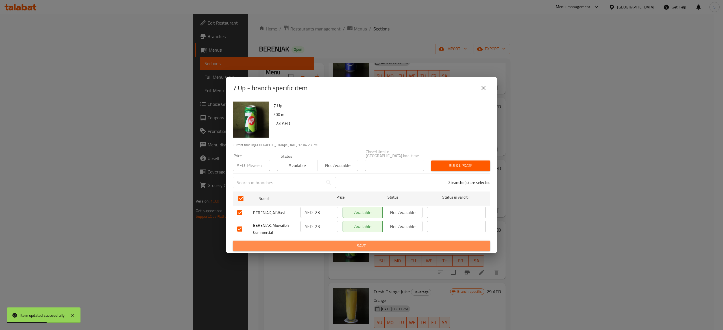
click at [334, 249] on span "Save" at bounding box center [361, 245] width 248 height 7
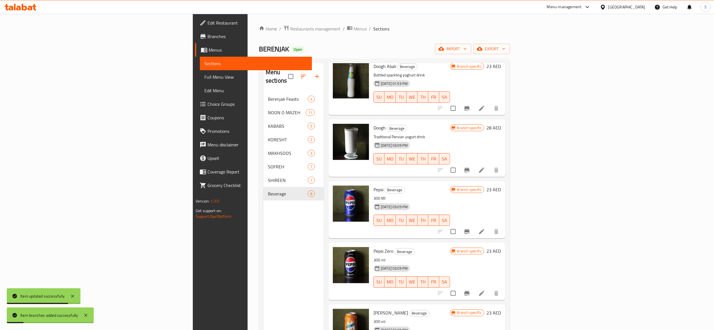
scroll to position [0, 0]
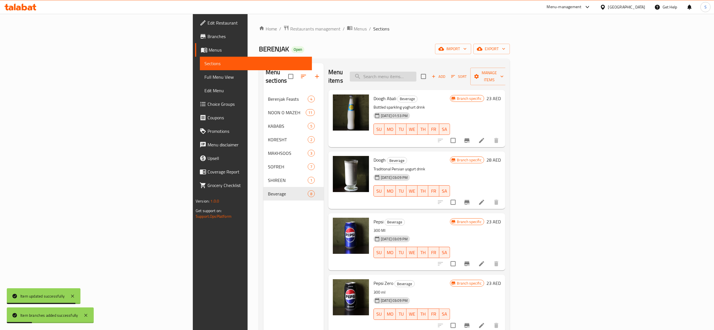
click at [416, 72] on input "search" at bounding box center [383, 77] width 67 height 10
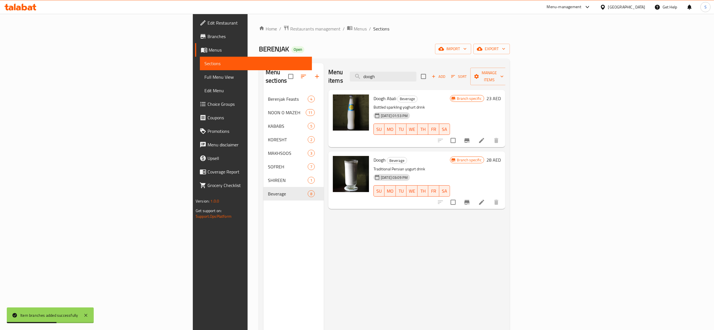
type input "doogh"
click at [391, 262] on div "Menu items doogh Add Sort Manage items Doogh Abali Beverage Bottled sparkling y…" at bounding box center [414, 228] width 181 height 330
click at [387, 216] on div "Menu items doogh Add Sort Manage items Doogh Abali Beverage Bottled sparkling y…" at bounding box center [414, 228] width 181 height 330
click at [469, 200] on icon "Branch-specific-item" at bounding box center [466, 202] width 5 height 5
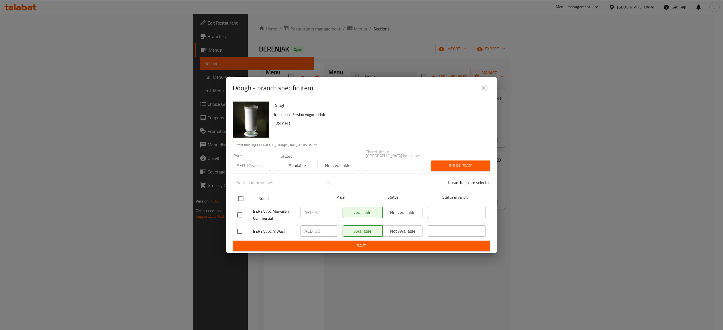
click at [242, 202] on input "checkbox" at bounding box center [241, 199] width 12 height 12
checkbox input "true"
click at [318, 212] on input "32" at bounding box center [326, 212] width 23 height 11
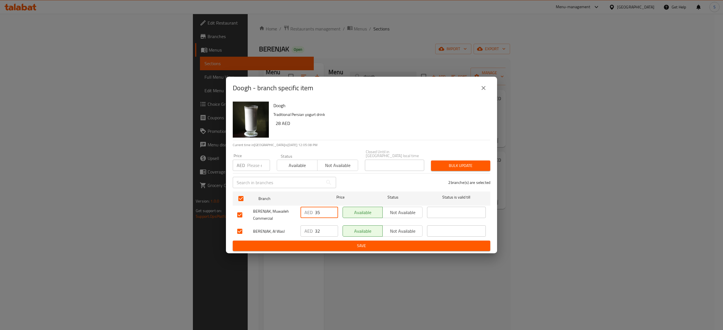
type input "35"
click at [325, 230] on input "32" at bounding box center [326, 231] width 23 height 11
type input "35"
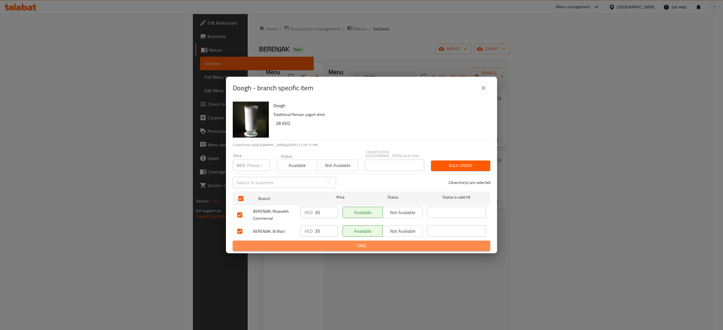
click at [377, 245] on span "Save" at bounding box center [361, 245] width 248 height 7
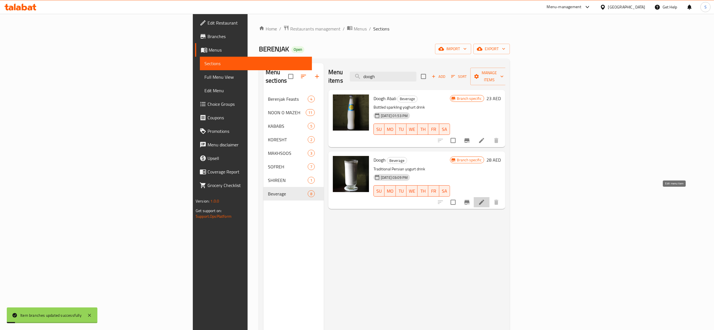
click at [485, 199] on icon at bounding box center [481, 202] width 7 height 7
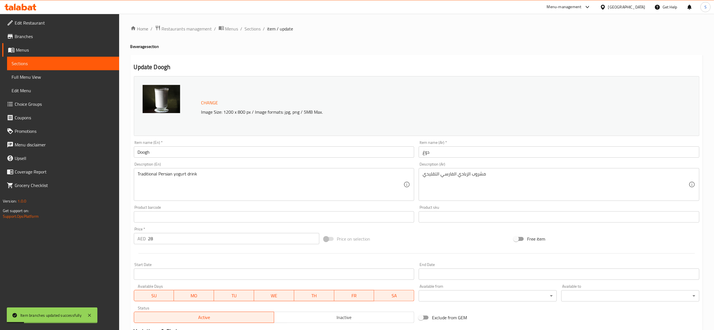
click at [174, 240] on input "28" at bounding box center [233, 238] width 171 height 11
type input "2"
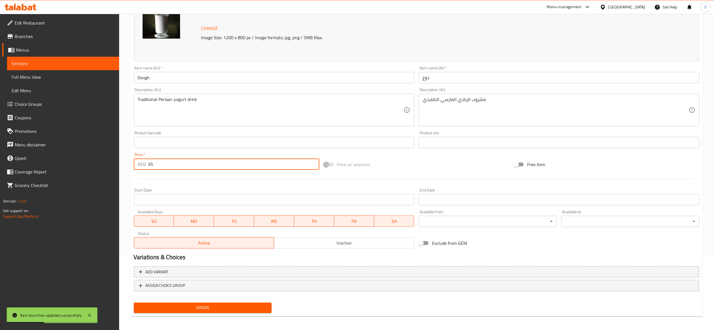
scroll to position [76, 0]
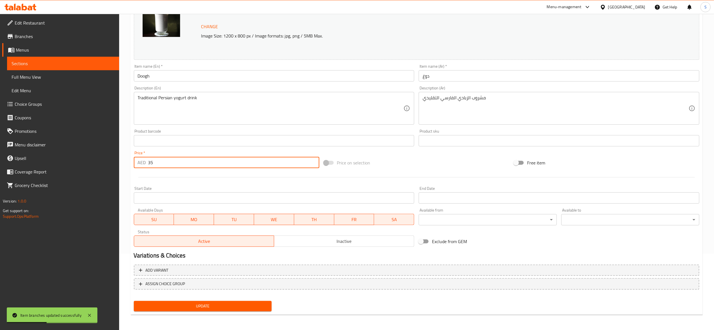
type input "35"
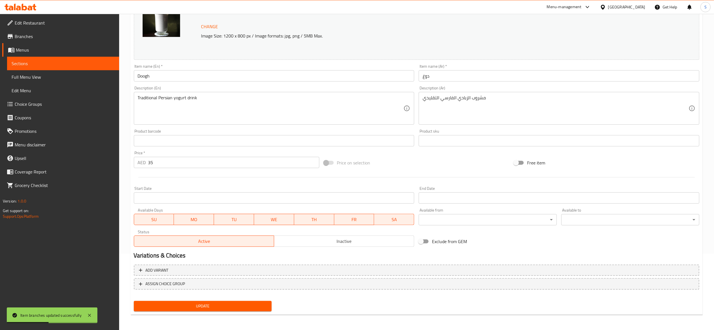
click at [191, 313] on div "Update" at bounding box center [203, 306] width 143 height 15
click at [192, 309] on span "Update" at bounding box center [202, 306] width 129 height 7
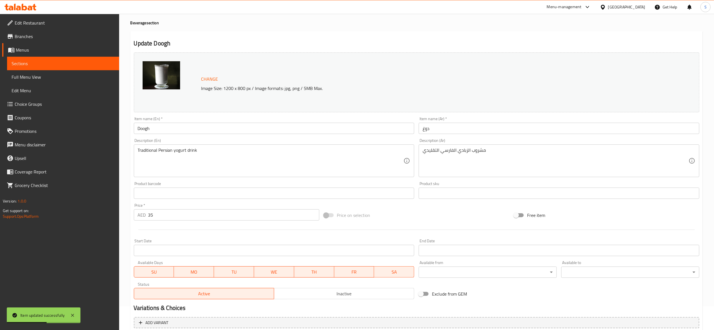
scroll to position [0, 0]
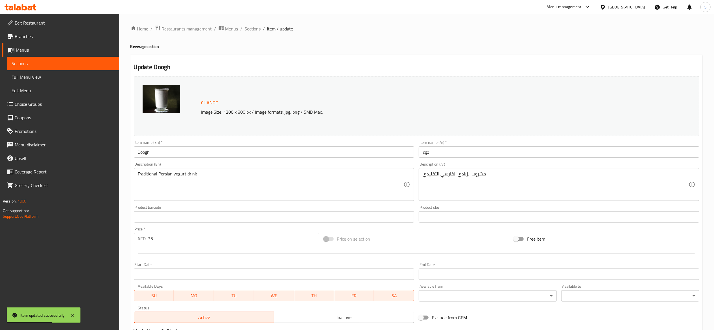
drag, startPoint x: 257, startPoint y: 28, endPoint x: 296, endPoint y: 43, distance: 42.1
click at [257, 28] on span "Sections" at bounding box center [253, 28] width 16 height 7
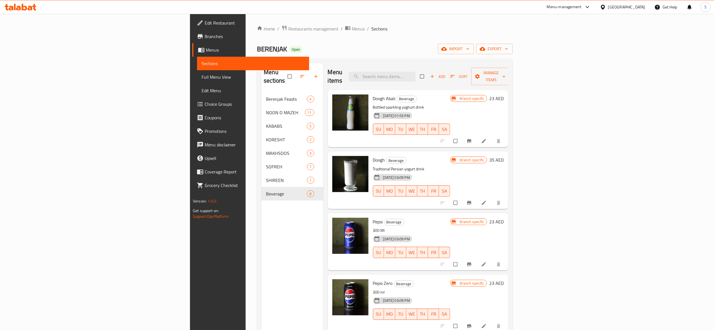
click at [508, 43] on div "Home / Restaurants management / Menus / Sections BERENJAK Open import export Me…" at bounding box center [385, 211] width 256 height 373
